Goal: Information Seeking & Learning: Learn about a topic

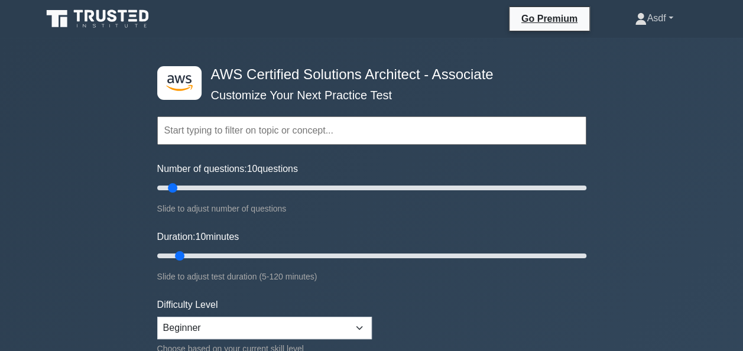
click at [664, 24] on link "Asdf" at bounding box center [654, 19] width 95 height 24
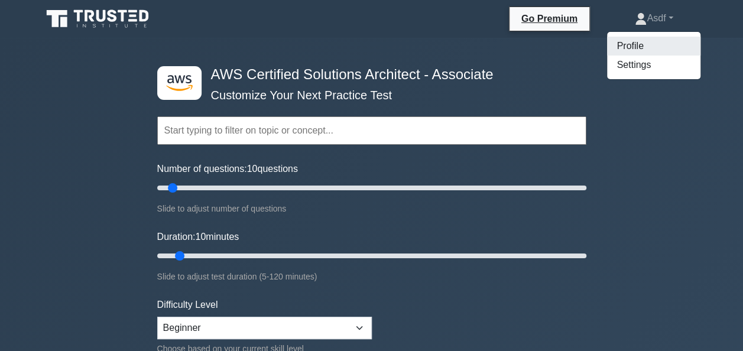
click at [625, 44] on link "Profile" at bounding box center [653, 46] width 93 height 19
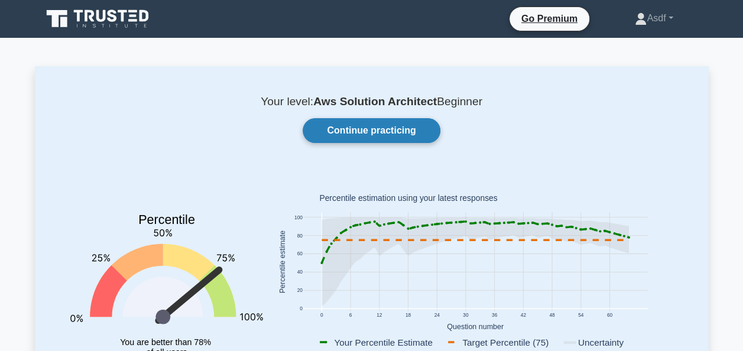
click at [383, 134] on link "Continue practicing" at bounding box center [371, 130] width 137 height 25
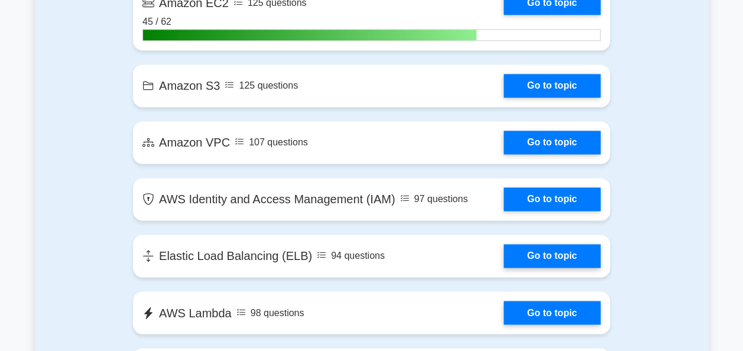
scroll to position [851, 0]
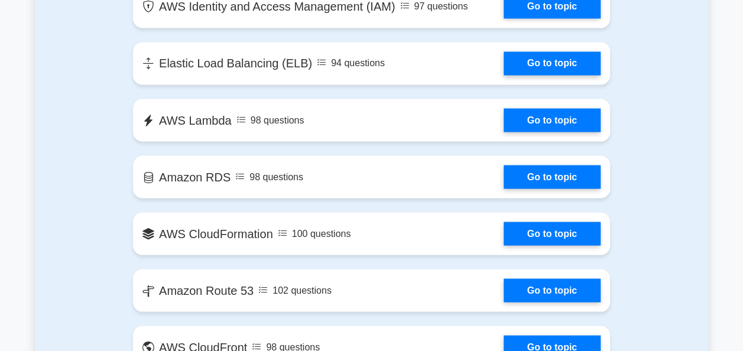
scroll to position [1040, 0]
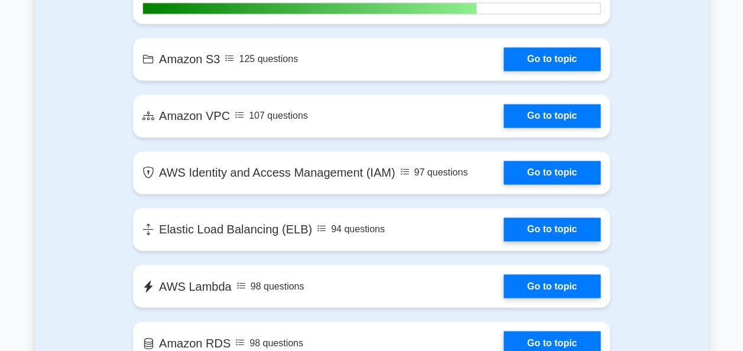
scroll to position [875, 0]
